Goal: Register for event/course

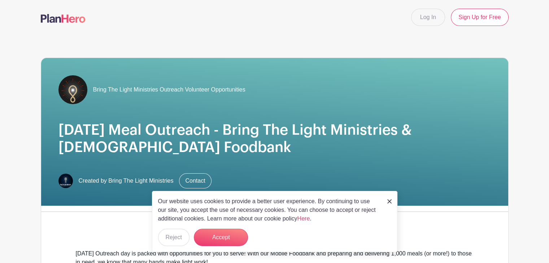
click at [390, 201] on img at bounding box center [389, 202] width 4 height 4
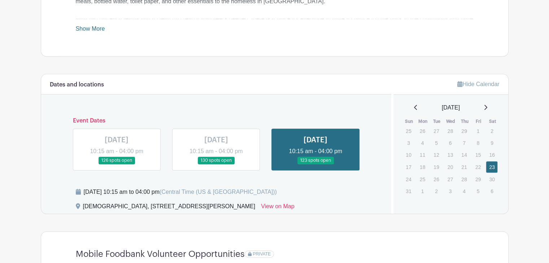
scroll to position [361, 0]
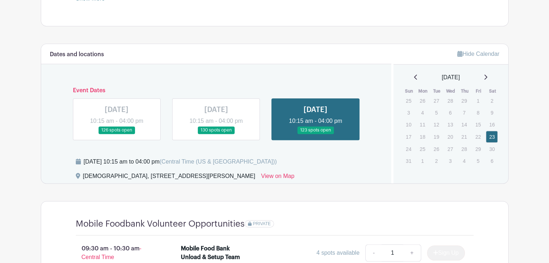
click at [487, 75] on icon at bounding box center [485, 77] width 3 height 5
click at [487, 75] on icon at bounding box center [485, 77] width 4 height 6
click at [487, 77] on icon at bounding box center [485, 77] width 3 height 5
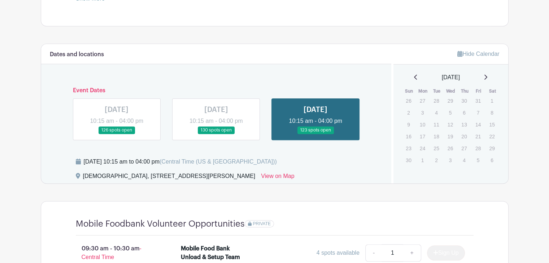
click at [487, 77] on icon at bounding box center [485, 77] width 3 height 5
click at [487, 76] on icon at bounding box center [485, 77] width 3 height 5
click at [487, 76] on icon at bounding box center [485, 77] width 4 height 6
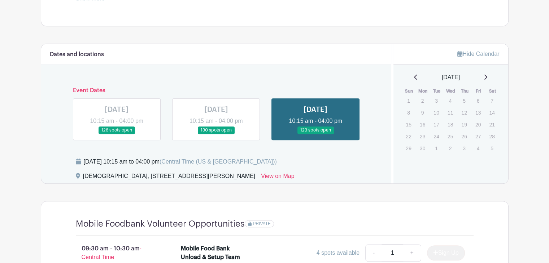
click at [487, 76] on icon at bounding box center [485, 77] width 4 height 6
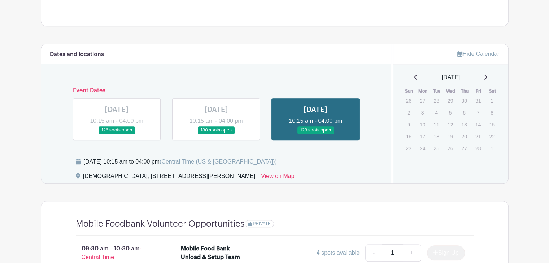
click at [487, 76] on icon at bounding box center [485, 77] width 4 height 6
click at [487, 76] on icon at bounding box center [485, 77] width 3 height 5
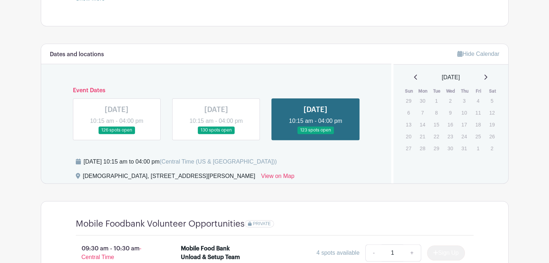
click at [487, 76] on icon at bounding box center [485, 77] width 3 height 5
click at [487, 76] on icon at bounding box center [485, 77] width 4 height 6
click at [492, 136] on p "25" at bounding box center [492, 136] width 12 height 11
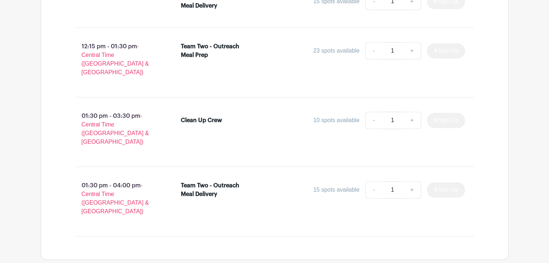
scroll to position [831, 0]
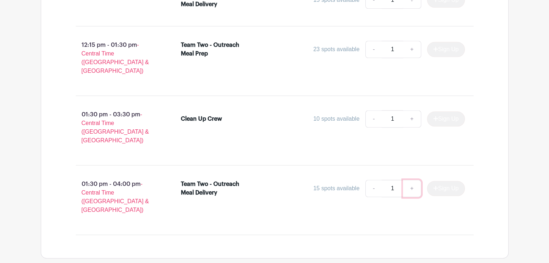
click at [408, 180] on link "+" at bounding box center [412, 188] width 18 height 17
type input "2"
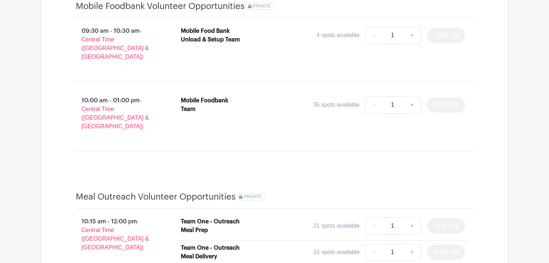
scroll to position [543, 0]
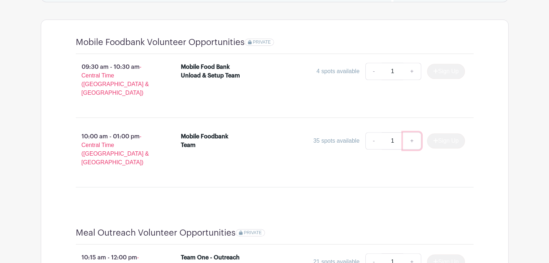
click at [412, 132] on link "+" at bounding box center [412, 140] width 18 height 17
click at [411, 132] on link "+" at bounding box center [412, 140] width 18 height 17
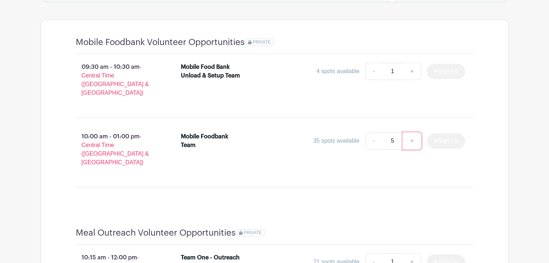
type input "6"
click at [431, 133] on div "Sign Up" at bounding box center [443, 140] width 44 height 15
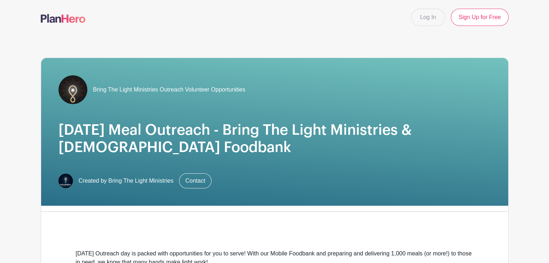
scroll to position [0, 0]
